Goal: Browse casually: Explore the website without a specific task or goal

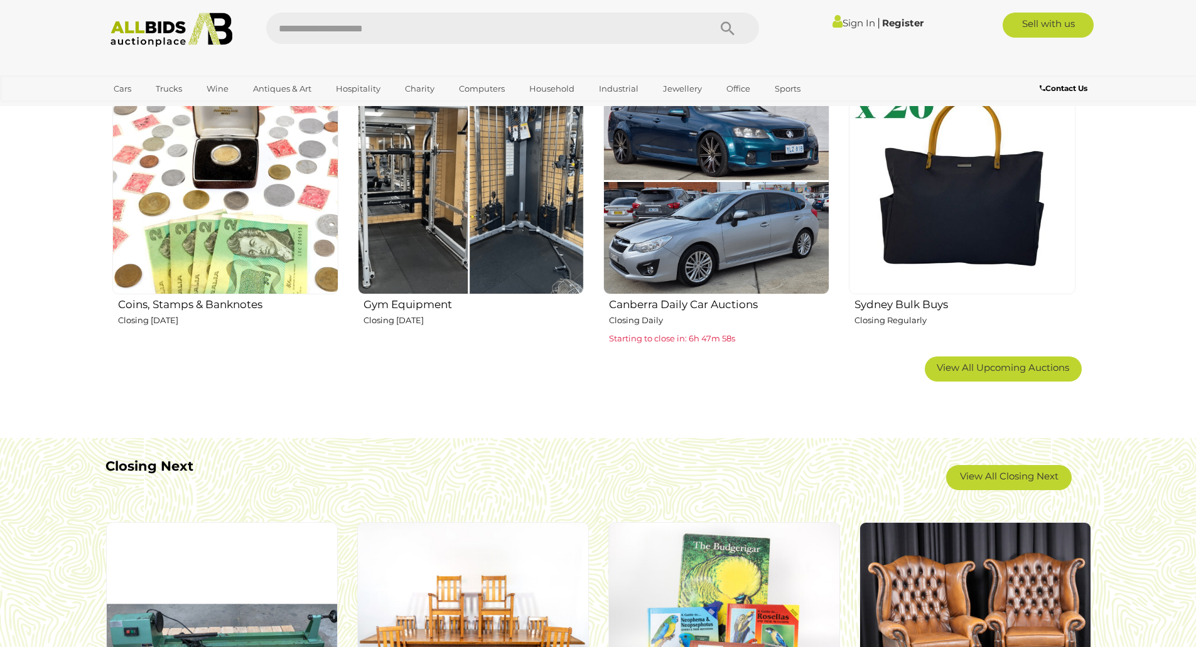
scroll to position [816, 0]
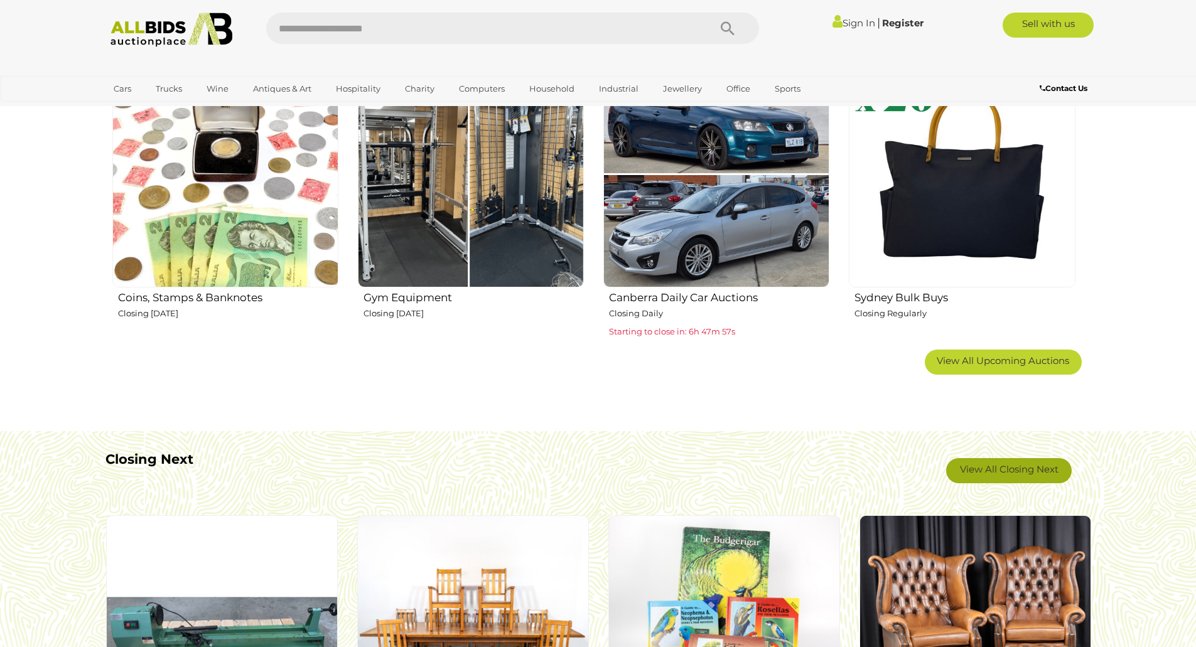
click at [982, 461] on link "View All Closing Next" at bounding box center [1009, 470] width 126 height 25
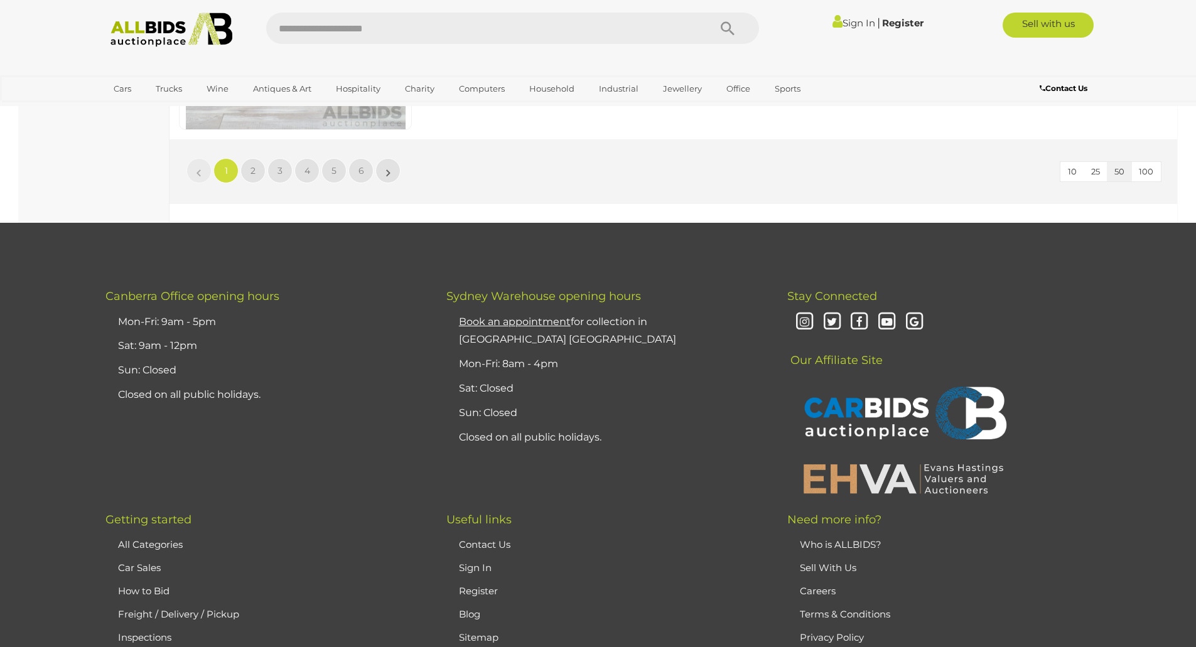
scroll to position [11827, 0]
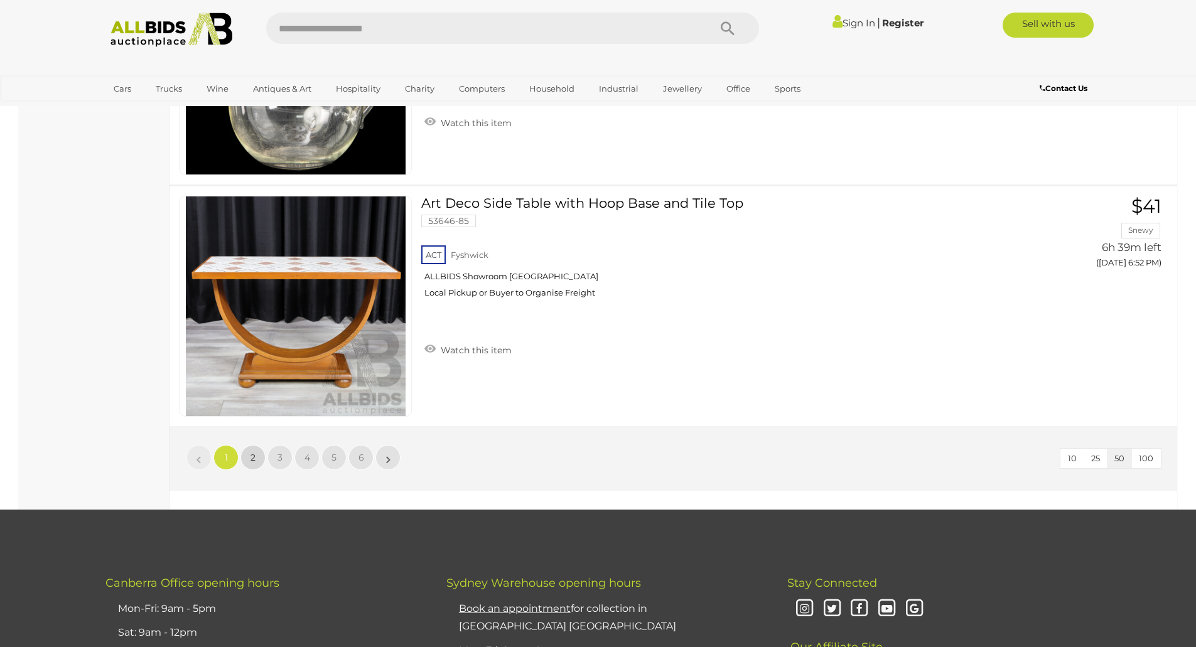
click at [253, 468] on link "2" at bounding box center [252, 457] width 25 height 25
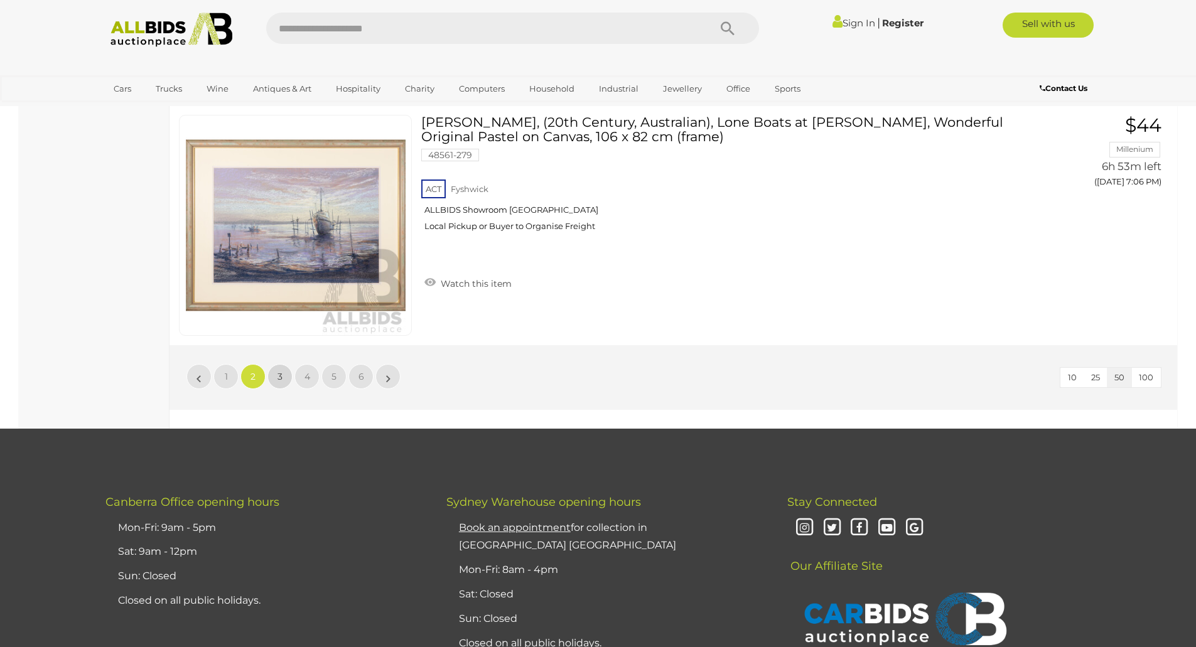
click at [275, 372] on link "3" at bounding box center [279, 376] width 25 height 25
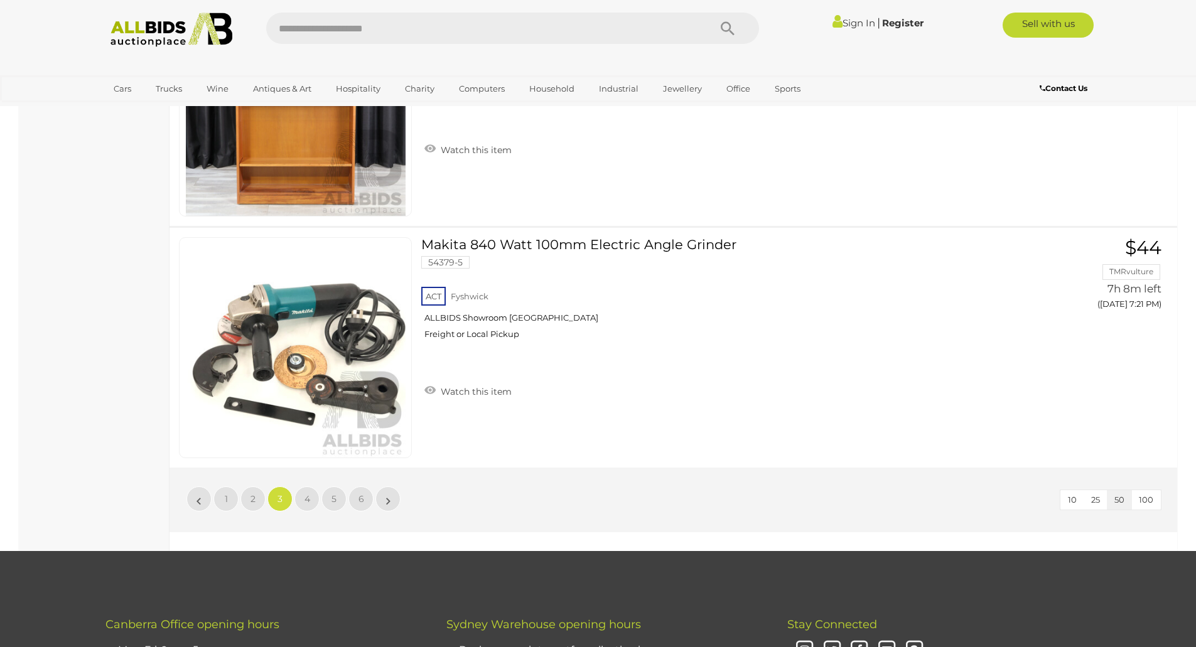
scroll to position [11908, 0]
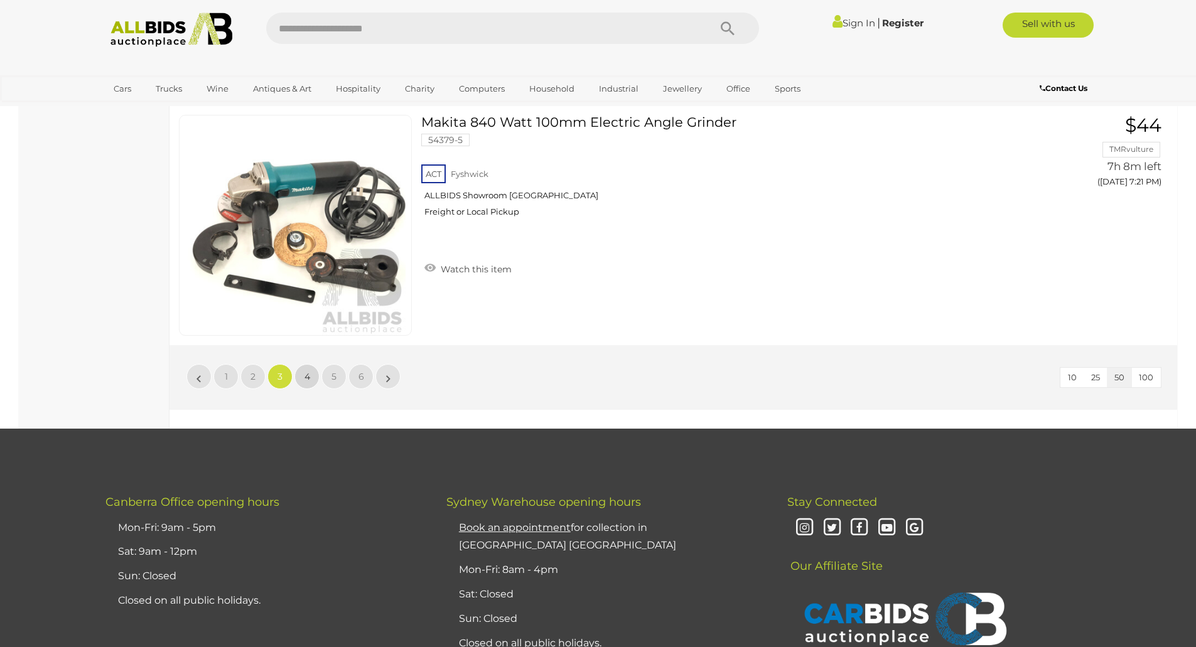
click at [303, 375] on link "4" at bounding box center [306, 376] width 25 height 25
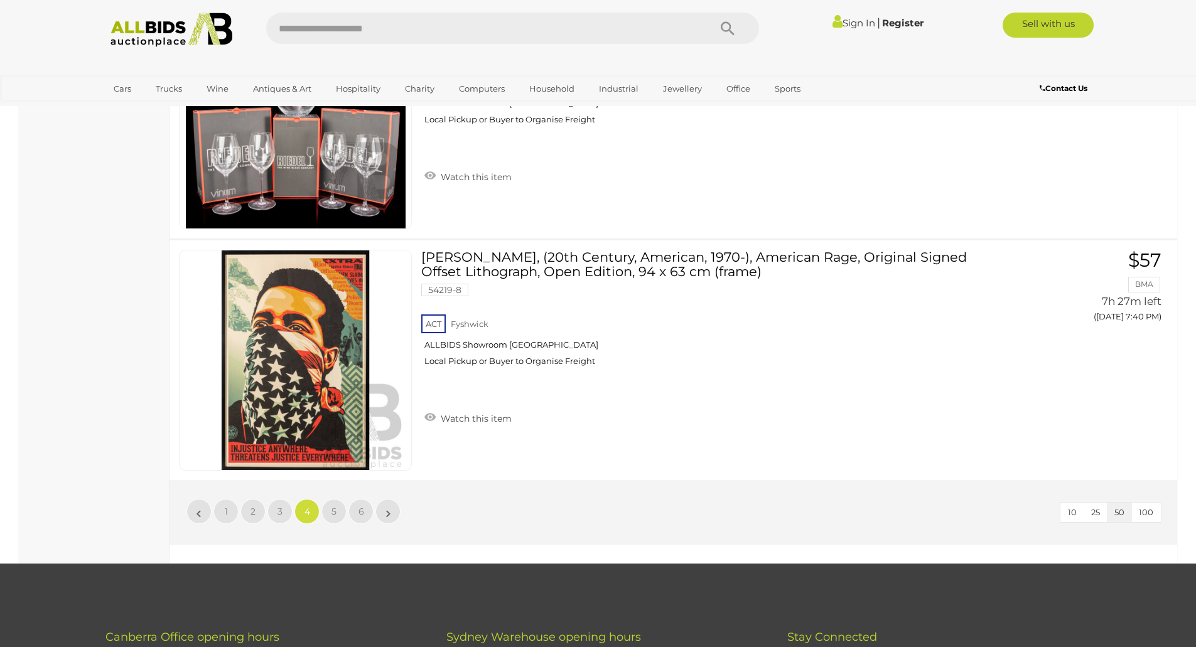
scroll to position [11782, 0]
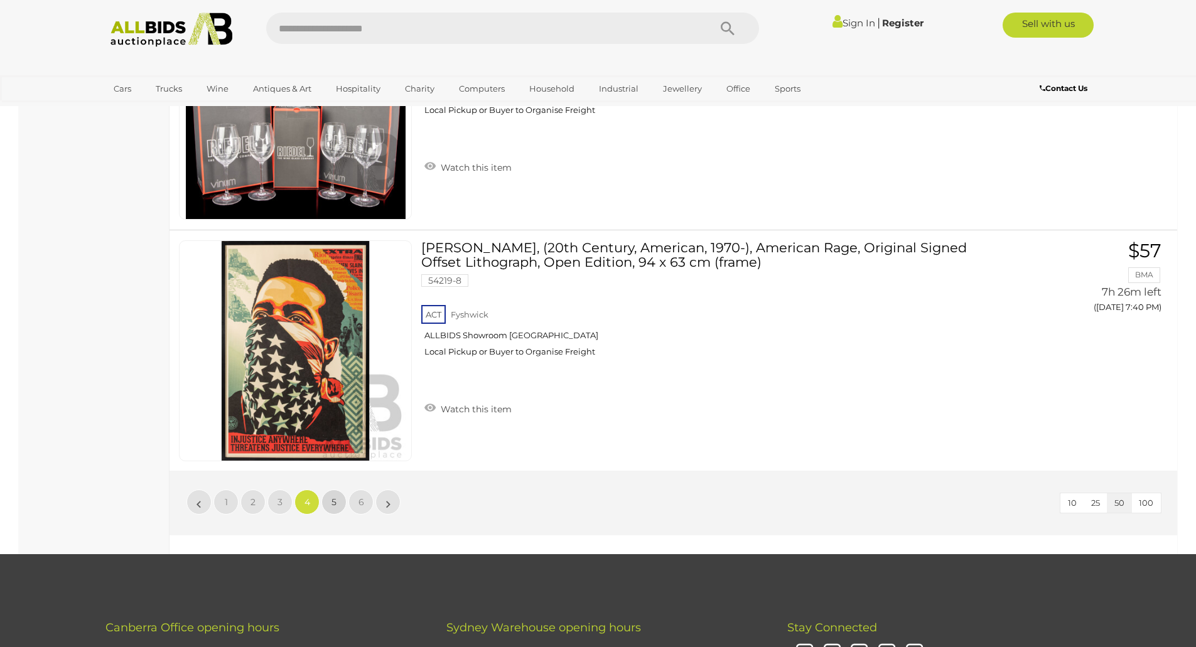
click at [335, 506] on span "5" at bounding box center [333, 502] width 5 height 11
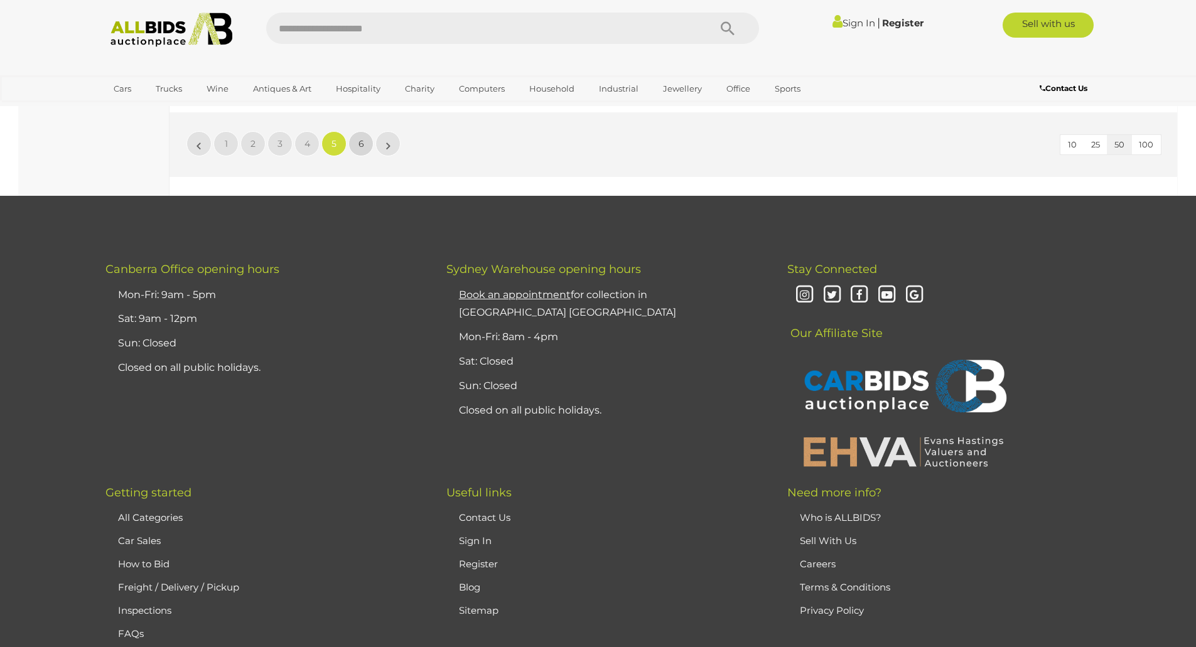
click at [360, 136] on link "6" at bounding box center [360, 143] width 25 height 25
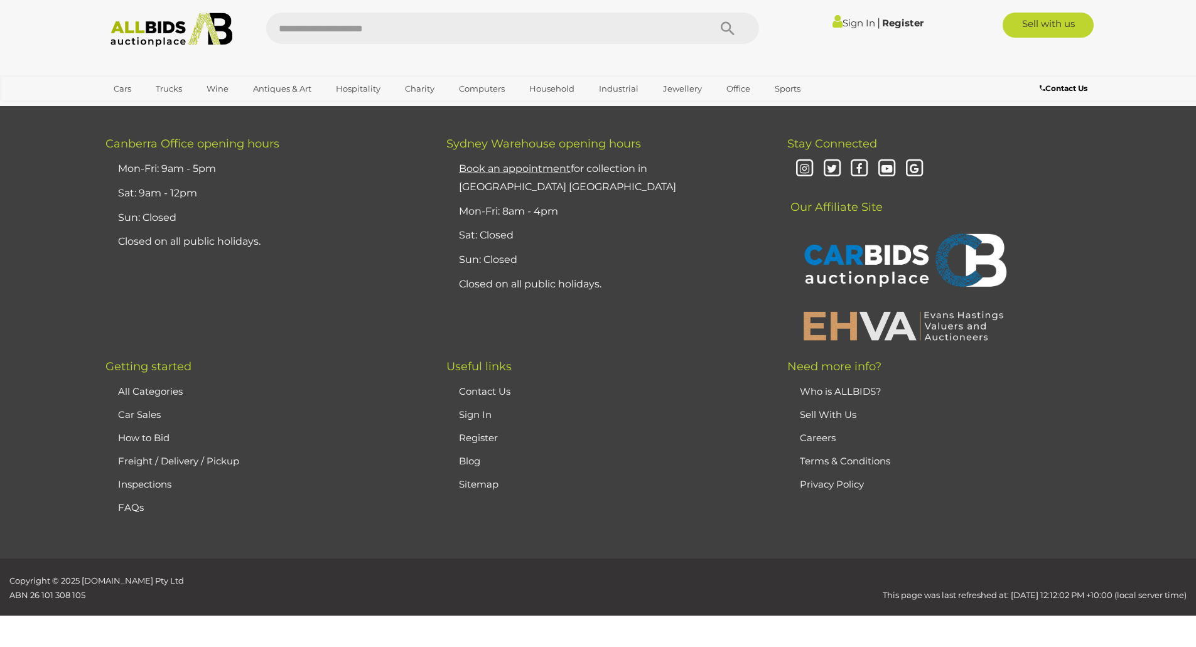
scroll to position [43, 0]
